Goal: Check status: Check status

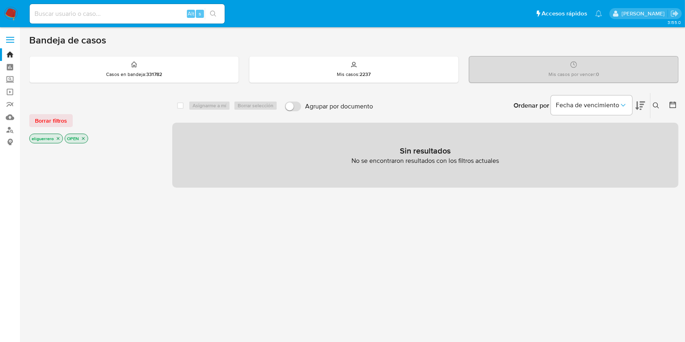
click at [85, 7] on div "Alt s" at bounding box center [127, 14] width 195 height 20
click at [93, 12] on input at bounding box center [127, 14] width 195 height 11
paste input "400484550"
type input "400484550"
drag, startPoint x: 104, startPoint y: 6, endPoint x: 134, endPoint y: 242, distance: 238.0
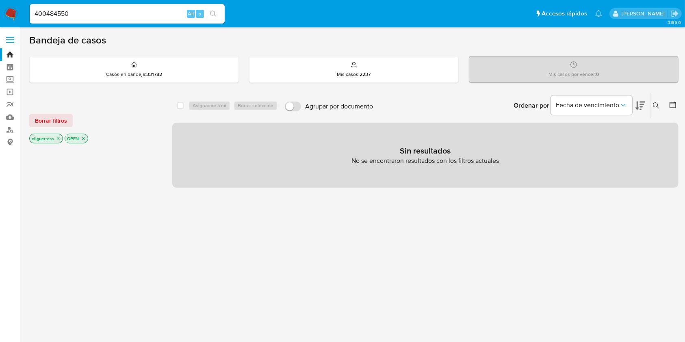
click at [134, 242] on div at bounding box center [94, 283] width 130 height 276
click at [216, 15] on icon "search-icon" at bounding box center [213, 14] width 7 height 7
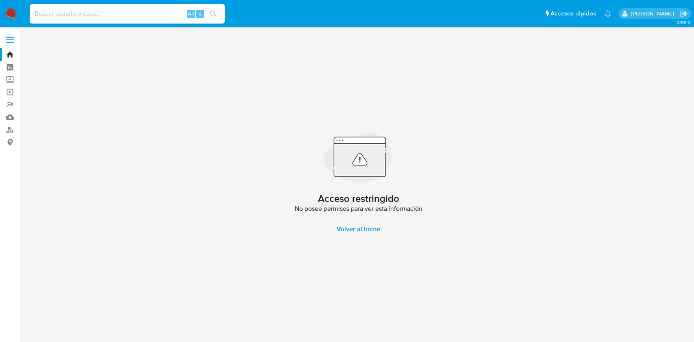
click at [163, 17] on input at bounding box center [127, 14] width 195 height 11
click at [132, 13] on input at bounding box center [127, 14] width 195 height 11
paste input "296406374"
type input "296406374"
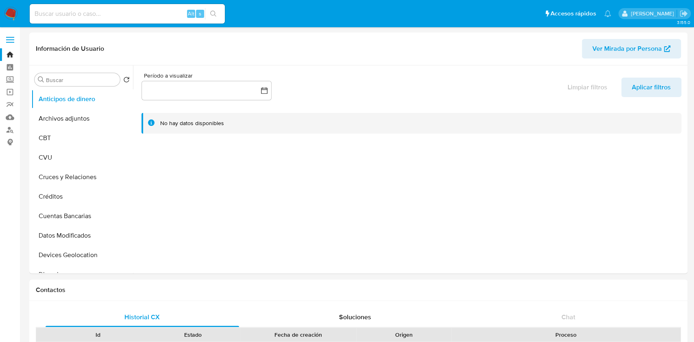
select select "10"
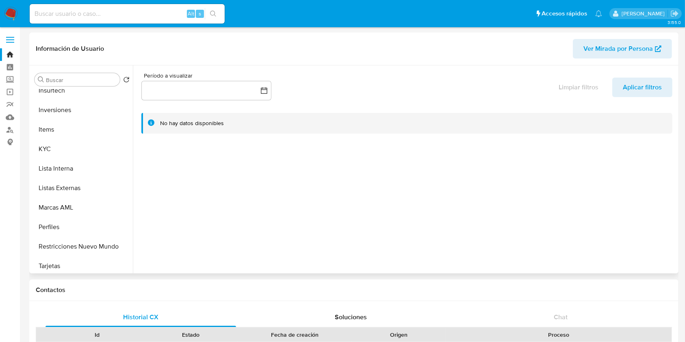
scroll to position [382, 0]
click at [104, 242] on button "Restricciones Nuevo Mundo" at bounding box center [78, 244] width 95 height 20
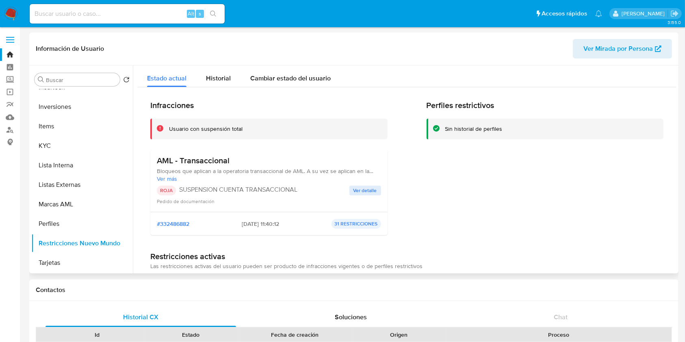
click at [373, 189] on span "Ver detalle" at bounding box center [366, 191] width 24 height 8
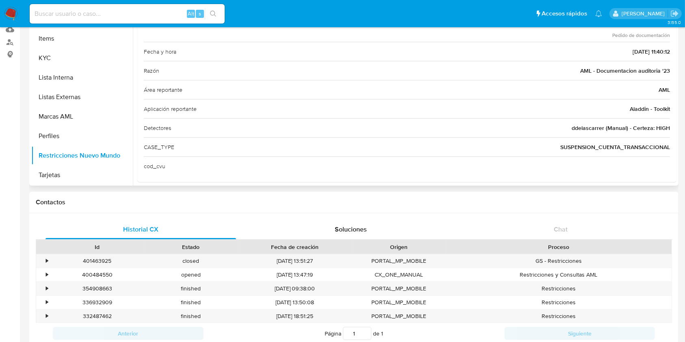
scroll to position [46, 0]
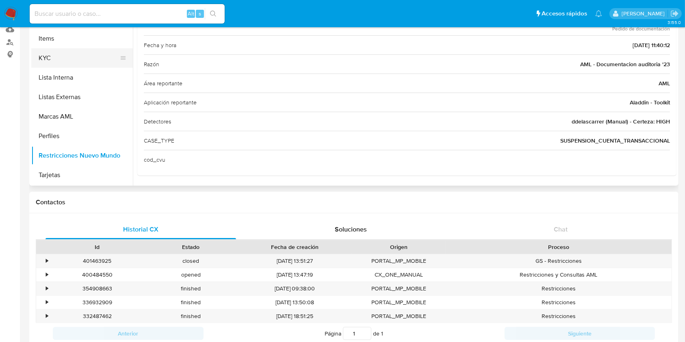
click at [100, 53] on button "KYC" at bounding box center [78, 58] width 95 height 20
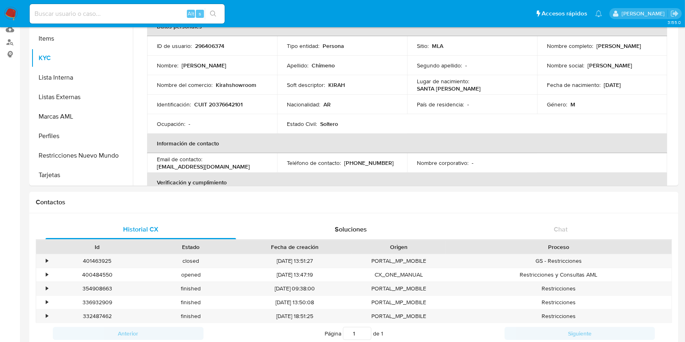
scroll to position [0, 0]
